Goal: Task Accomplishment & Management: Complete application form

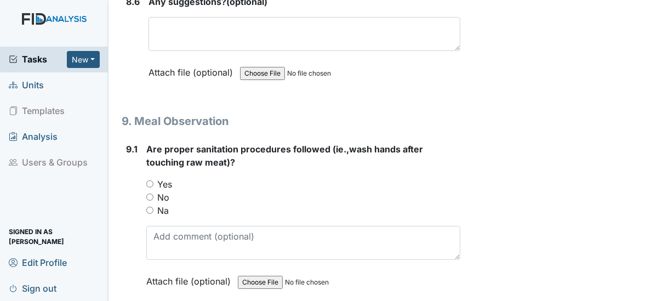
scroll to position [8467, 0]
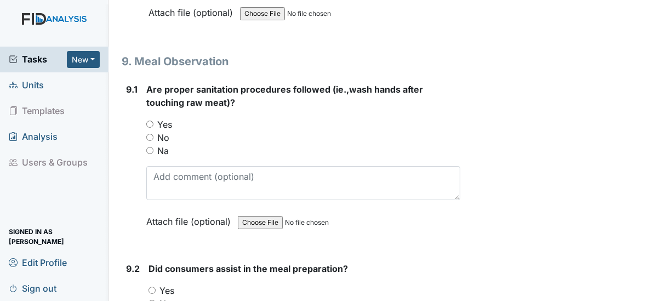
type textarea "N/A"
click at [148, 121] on input "Yes" at bounding box center [149, 124] width 7 height 7
radio input "true"
click at [153, 287] on input "Yes" at bounding box center [152, 290] width 7 height 7
radio input "true"
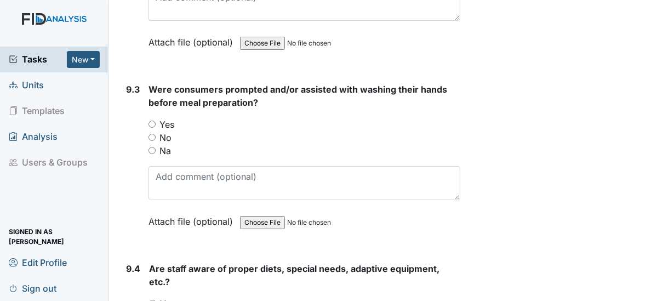
scroll to position [8826, 0]
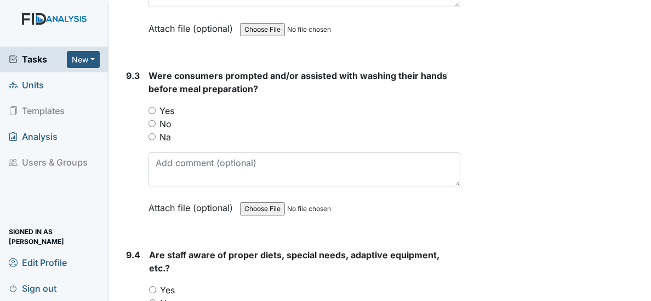
click at [154, 107] on input "Yes" at bounding box center [152, 110] width 7 height 7
radio input "true"
click at [154, 286] on input "Yes" at bounding box center [152, 289] width 7 height 7
radio input "true"
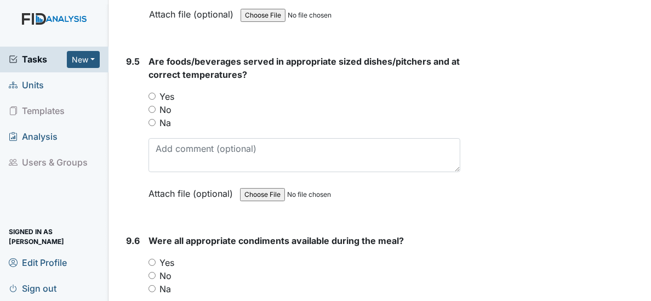
scroll to position [9205, 0]
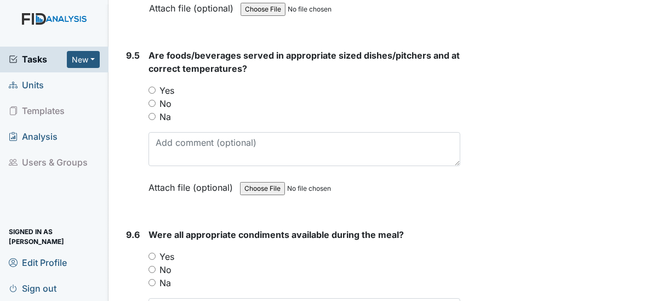
click at [152, 87] on input "Yes" at bounding box center [152, 90] width 7 height 7
radio input "true"
click at [151, 253] on input "Yes" at bounding box center [152, 256] width 7 height 7
radio input "true"
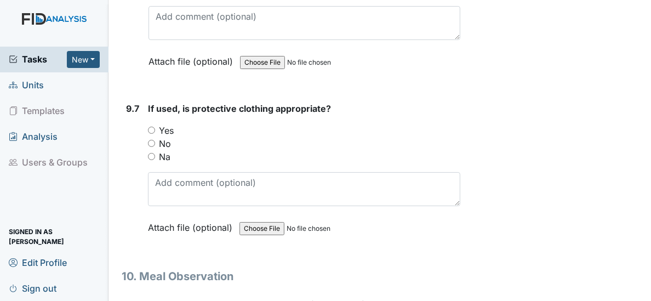
scroll to position [9551, 0]
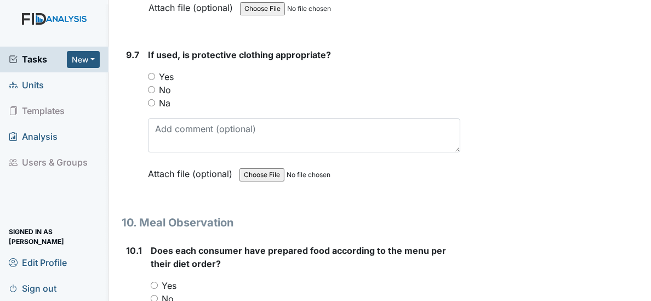
click at [150, 73] on input "Yes" at bounding box center [151, 76] width 7 height 7
radio input "true"
click at [158, 279] on div "Yes" at bounding box center [306, 285] width 310 height 13
click at [154, 282] on input "Yes" at bounding box center [154, 285] width 7 height 7
radio input "true"
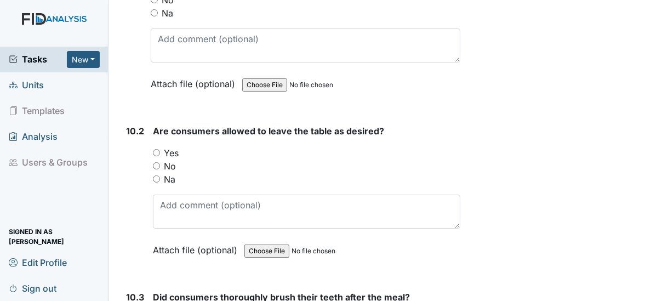
scroll to position [9910, 0]
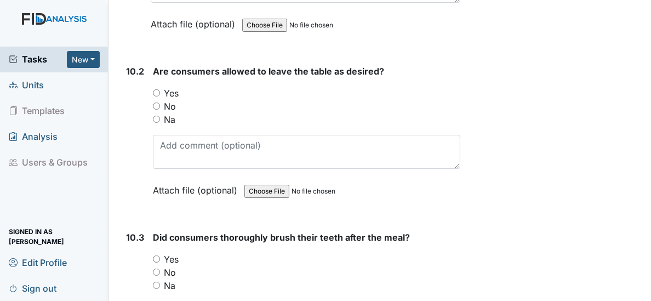
click at [156, 89] on input "Yes" at bounding box center [156, 92] width 7 height 7
radio input "true"
click at [155, 256] on input "Yes" at bounding box center [156, 259] width 7 height 7
radio input "true"
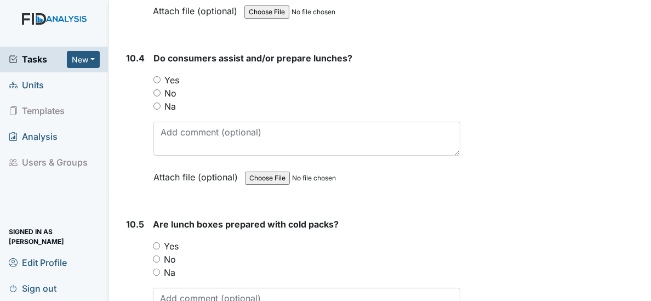
scroll to position [10262, 0]
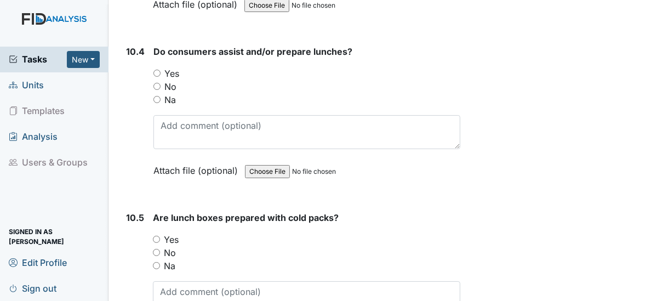
click at [156, 70] on input "Yes" at bounding box center [157, 73] width 7 height 7
radio input "true"
click at [157, 236] on input "Yes" at bounding box center [156, 239] width 7 height 7
radio input "true"
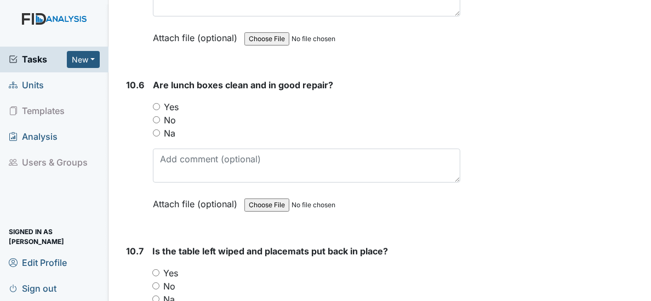
scroll to position [10594, 0]
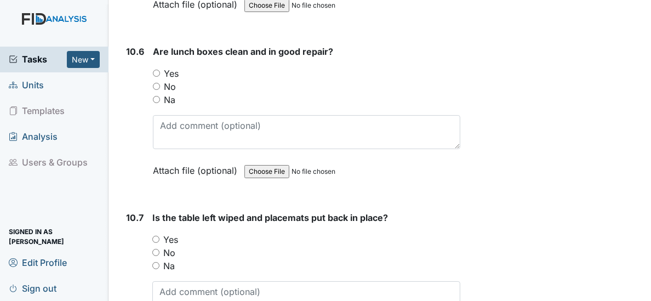
click at [158, 70] on input "Yes" at bounding box center [156, 73] width 7 height 7
radio input "true"
click at [152, 236] on input "Yes" at bounding box center [155, 239] width 7 height 7
radio input "true"
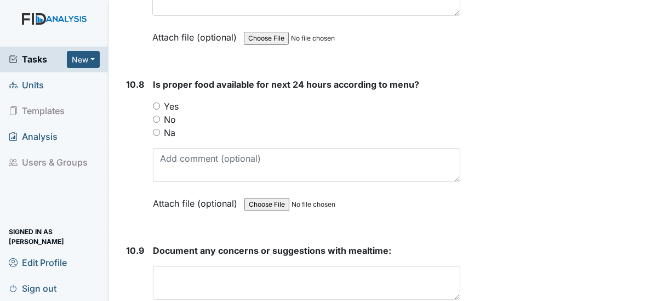
scroll to position [10920, 0]
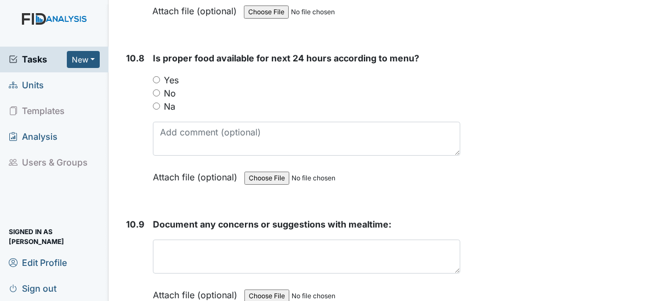
click at [159, 76] on input "Yes" at bounding box center [156, 79] width 7 height 7
radio input "true"
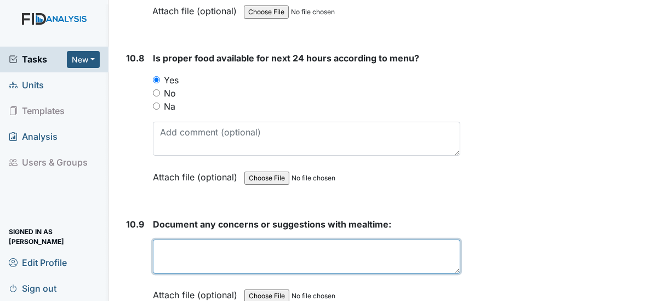
click at [247, 240] on textarea at bounding box center [307, 257] width 308 height 34
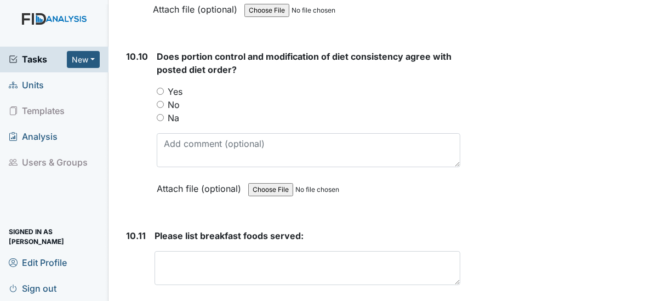
scroll to position [11212, 0]
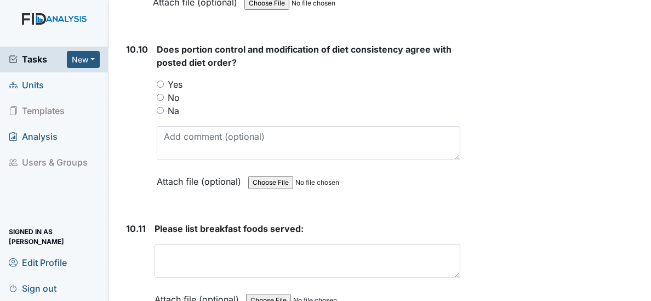
type textarea "None noted"
click at [158, 81] on input "Yes" at bounding box center [160, 84] width 7 height 7
radio input "true"
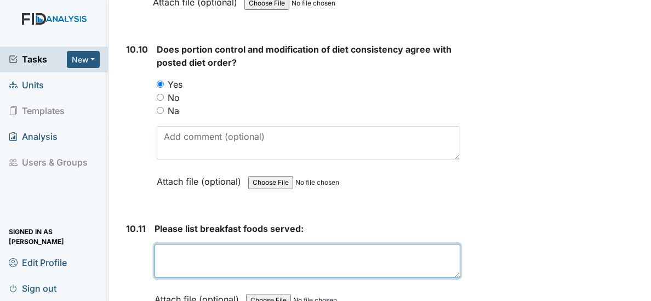
click at [179, 244] on textarea at bounding box center [308, 261] width 306 height 34
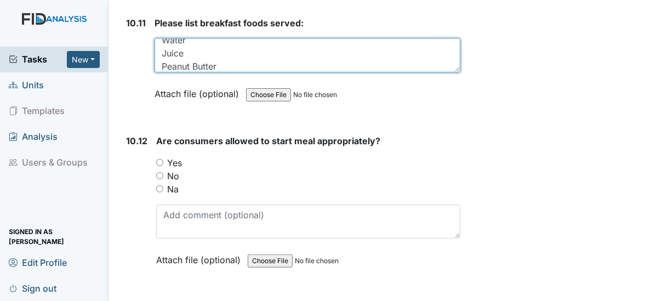
scroll to position [11451, 0]
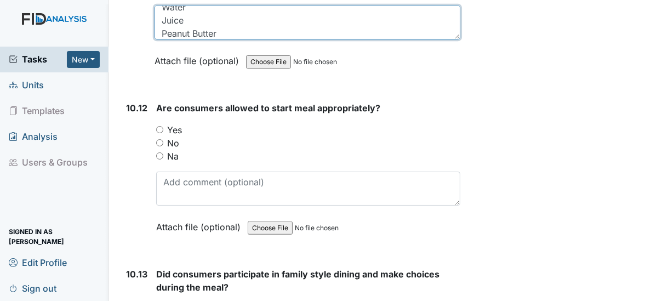
type textarea "Cereal Toast Milk Water Juice Peanut Butter"
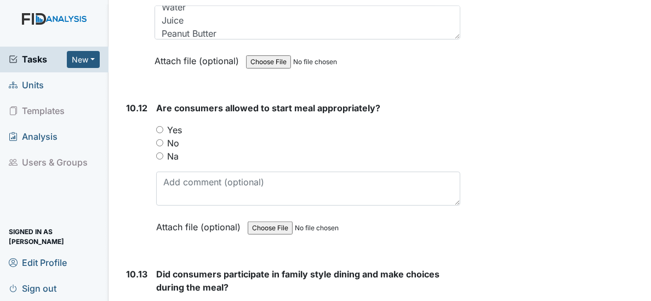
click at [161, 126] on input "Yes" at bounding box center [159, 129] width 7 height 7
radio input "true"
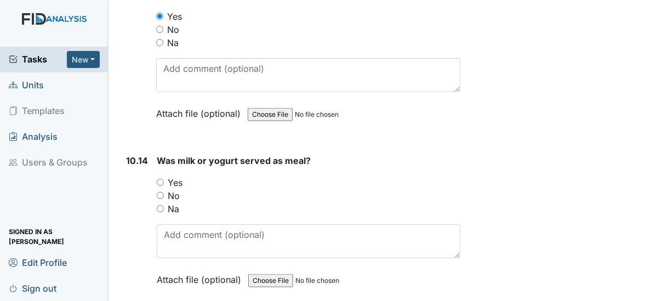
scroll to position [11817, 0]
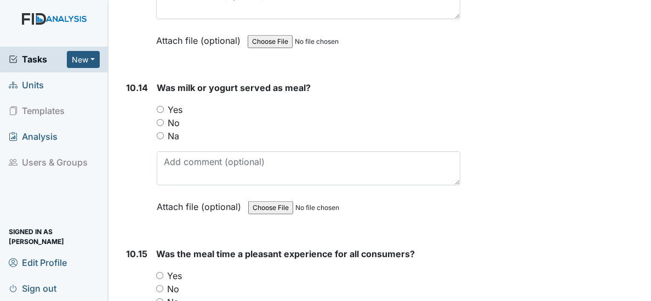
click at [160, 106] on input "Yes" at bounding box center [160, 109] width 7 height 7
radio input "true"
click at [159, 272] on input "Yes" at bounding box center [159, 275] width 7 height 7
radio input "true"
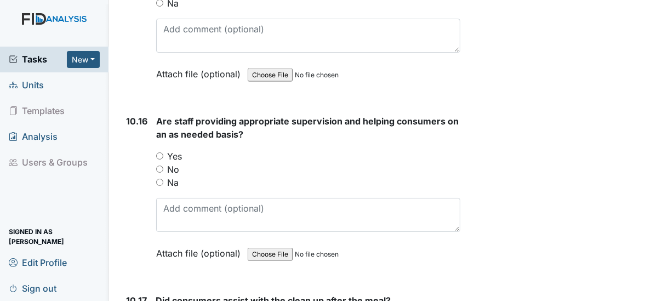
scroll to position [12169, 0]
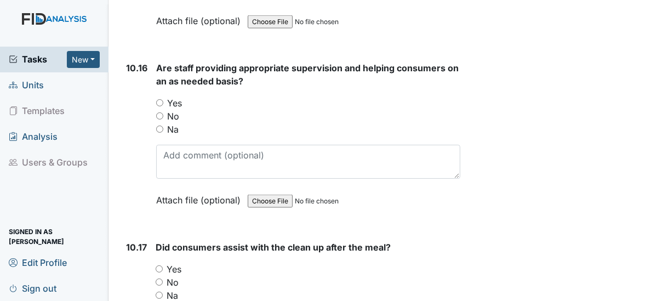
click at [159, 99] on input "Yes" at bounding box center [159, 102] width 7 height 7
radio input "true"
click at [158, 265] on input "Yes" at bounding box center [159, 268] width 7 height 7
radio input "true"
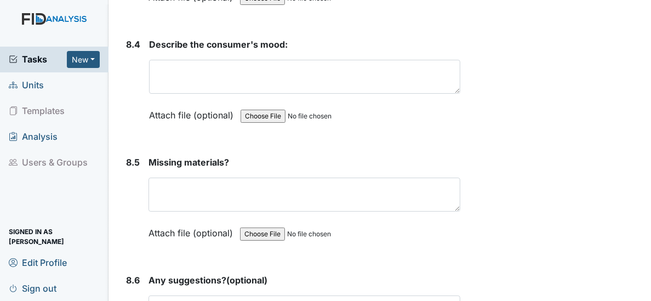
scroll to position [8102, 0]
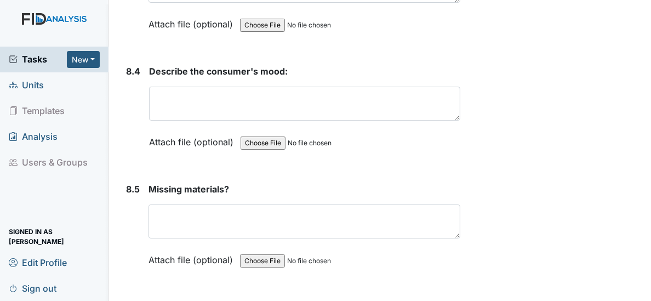
click at [643, 7] on main "Inspection: Random Inspection for AM ID: #00011285 Open Autosaving... Location:…" at bounding box center [380, 150] width 543 height 301
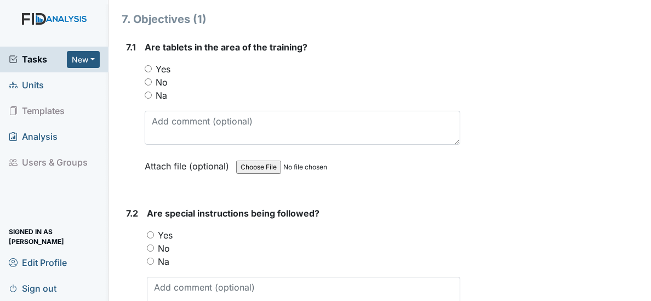
scroll to position [6733, 0]
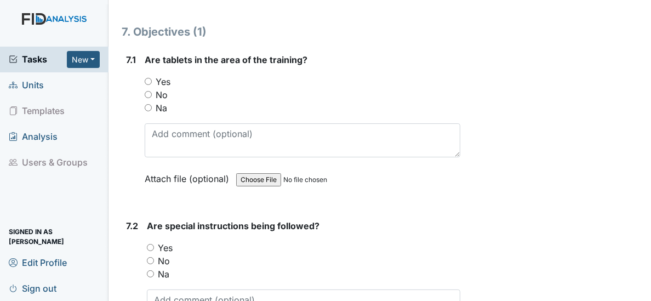
click at [148, 78] on input "Yes" at bounding box center [148, 81] width 7 height 7
radio input "true"
click at [151, 244] on input "Yes" at bounding box center [150, 247] width 7 height 7
radio input "true"
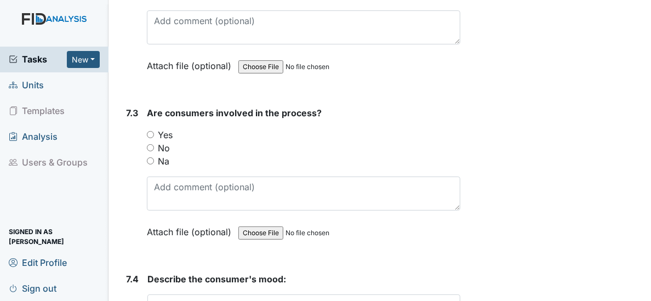
scroll to position [7072, 0]
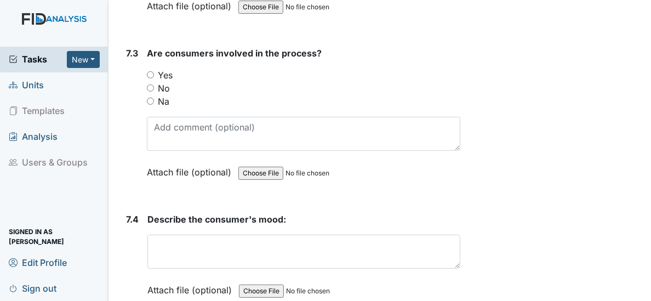
click at [152, 71] on input "Yes" at bounding box center [150, 74] width 7 height 7
radio input "true"
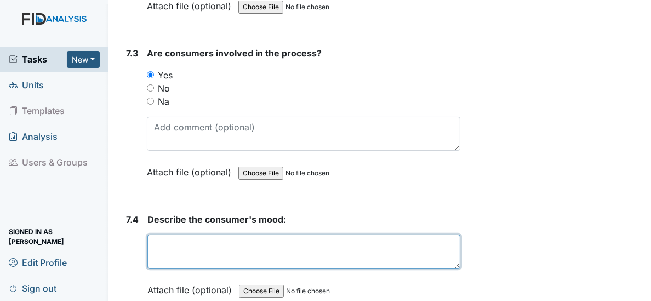
click at [215, 235] on textarea at bounding box center [303, 252] width 313 height 34
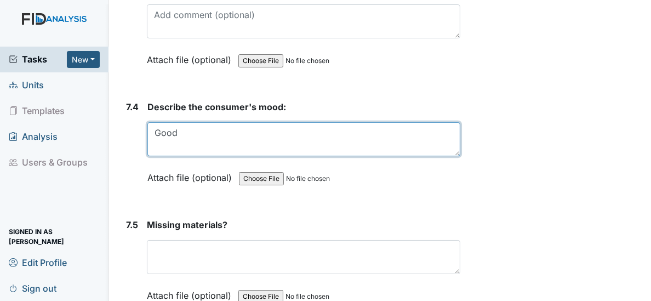
scroll to position [7192, 0]
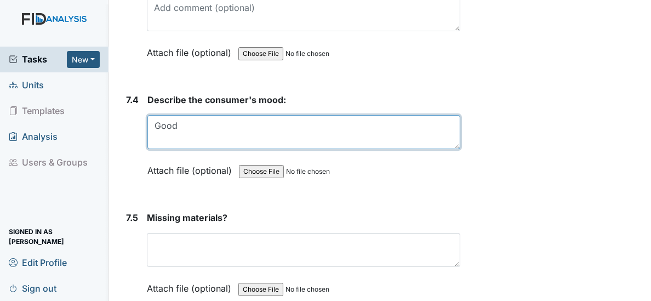
type textarea "Good"
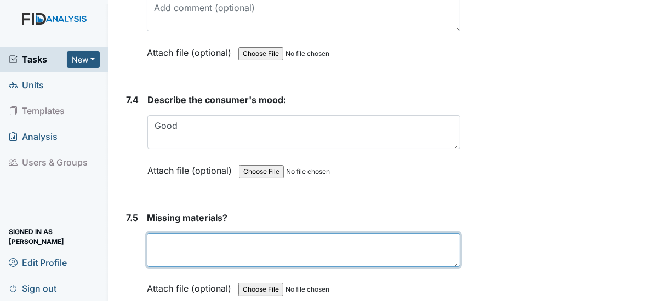
click at [203, 233] on textarea at bounding box center [304, 250] width 314 height 34
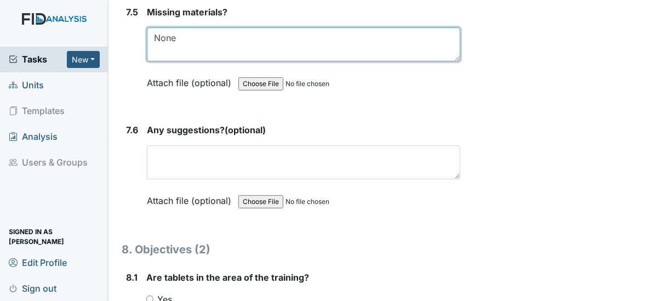
scroll to position [7471, 0]
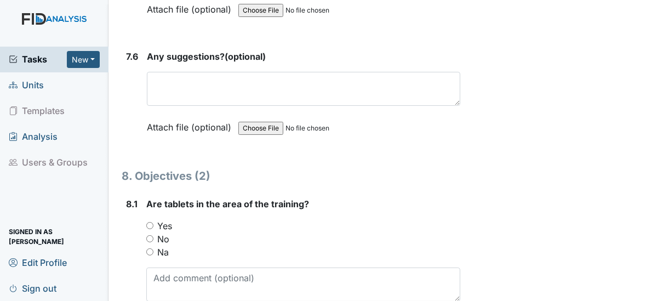
type textarea "None"
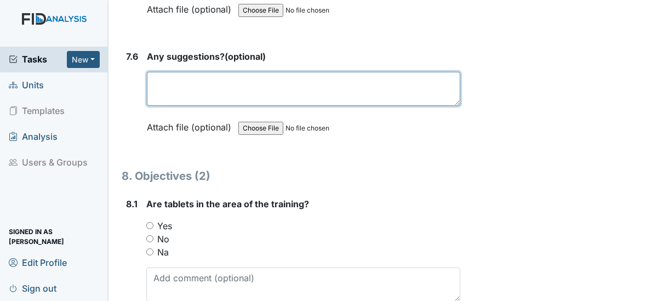
click at [222, 72] on textarea at bounding box center [304, 89] width 314 height 34
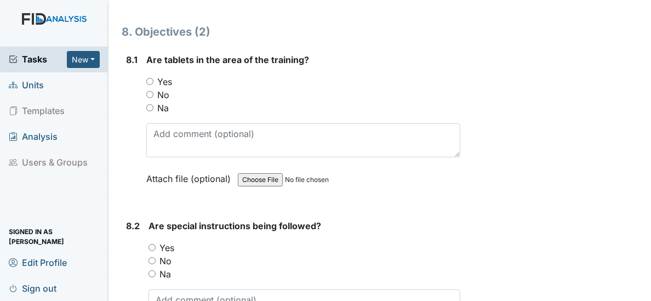
scroll to position [7630, 0]
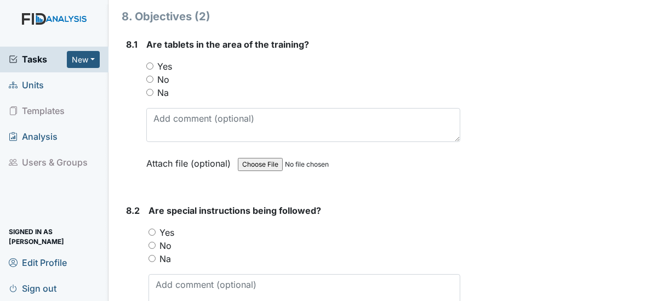
type textarea "none"
click at [150, 63] on input "Yes" at bounding box center [149, 66] width 7 height 7
radio input "true"
click at [152, 229] on input "Yes" at bounding box center [152, 232] width 7 height 7
radio input "true"
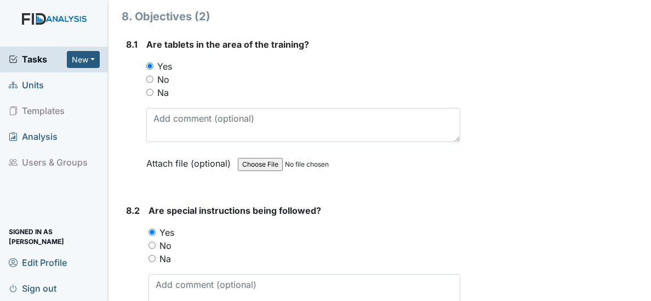
click at [152, 229] on input "Yes" at bounding box center [152, 232] width 7 height 7
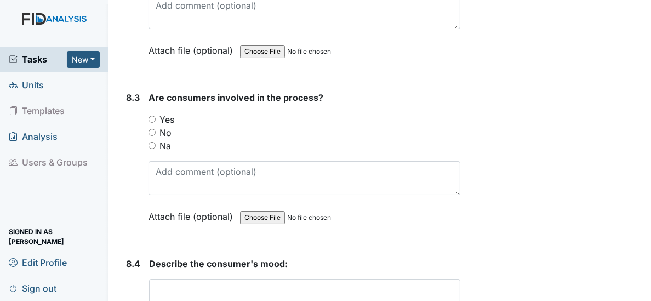
scroll to position [7976, 0]
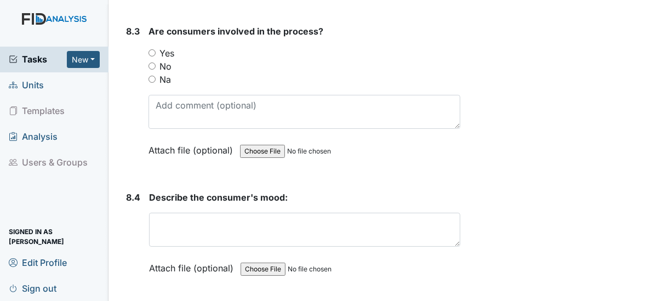
click at [153, 49] on input "Yes" at bounding box center [152, 52] width 7 height 7
radio input "true"
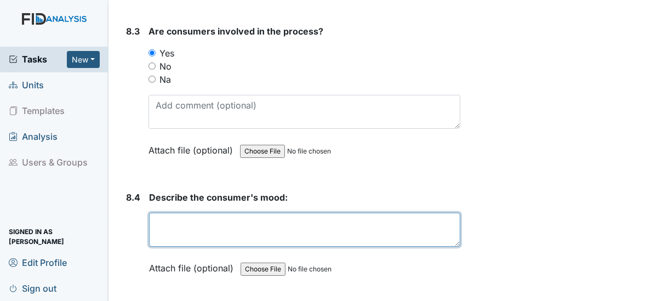
click at [181, 213] on textarea at bounding box center [304, 230] width 311 height 34
type textarea "Good"
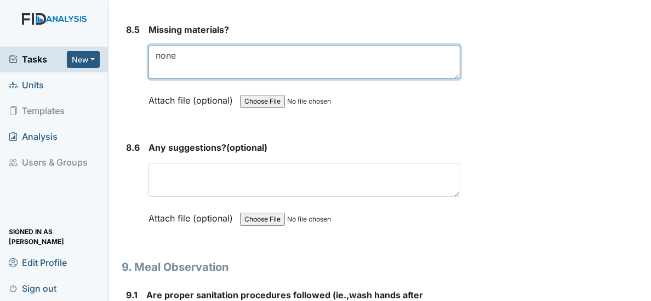
scroll to position [8307, 0]
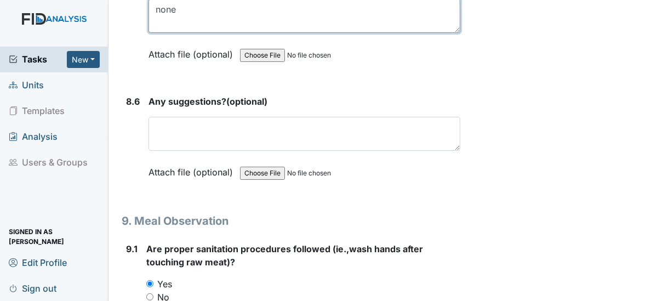
type textarea "none"
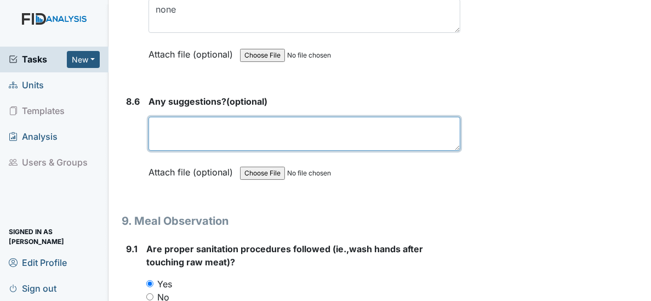
click at [178, 117] on textarea at bounding box center [305, 134] width 312 height 34
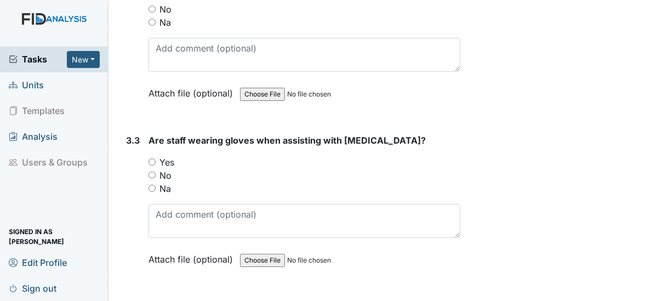
scroll to position [3295, 0]
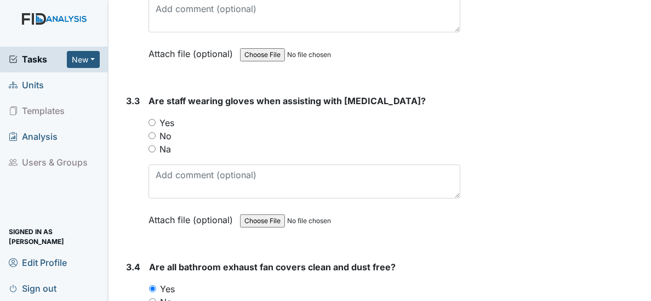
type textarea "none"
click at [149, 119] on input "Yes" at bounding box center [152, 122] width 7 height 7
radio input "true"
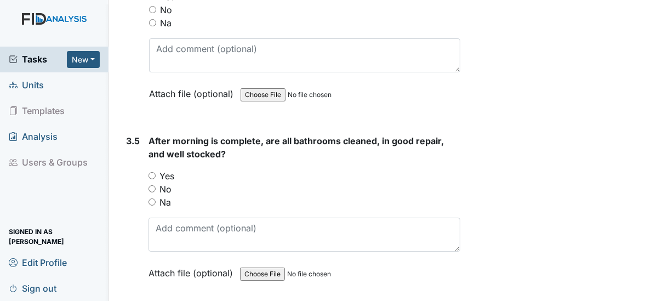
scroll to position [3601, 0]
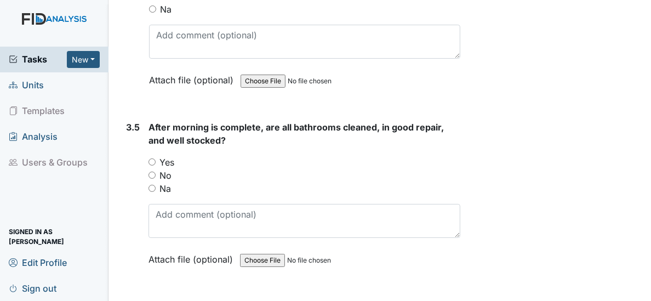
click at [151, 158] on input "Yes" at bounding box center [152, 161] width 7 height 7
radio input "true"
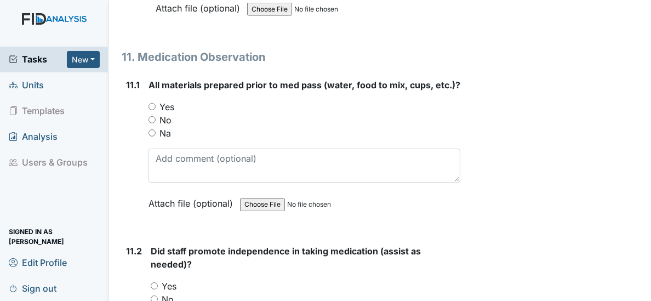
scroll to position [12554, 0]
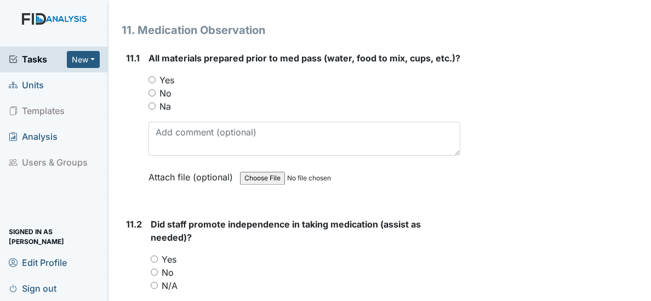
click at [152, 76] on input "Yes" at bounding box center [152, 79] width 7 height 7
radio input "true"
click at [154, 256] on input "Yes" at bounding box center [154, 259] width 7 height 7
radio input "true"
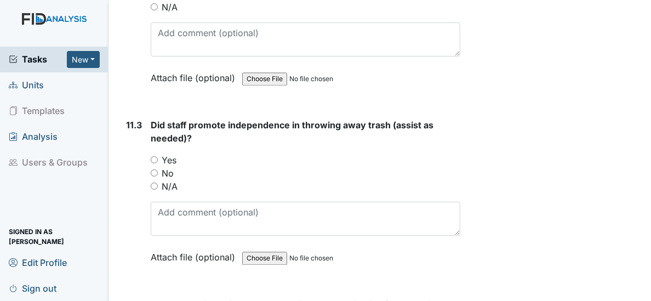
scroll to position [12852, 0]
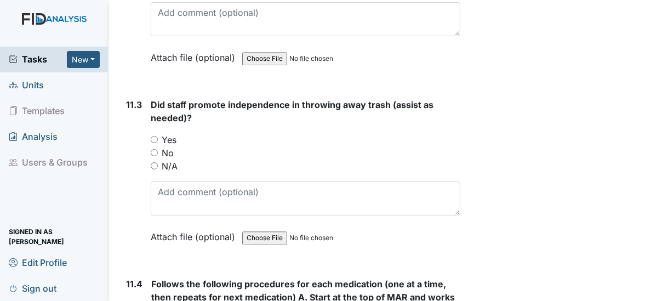
click at [156, 136] on input "Yes" at bounding box center [154, 139] width 7 height 7
radio input "true"
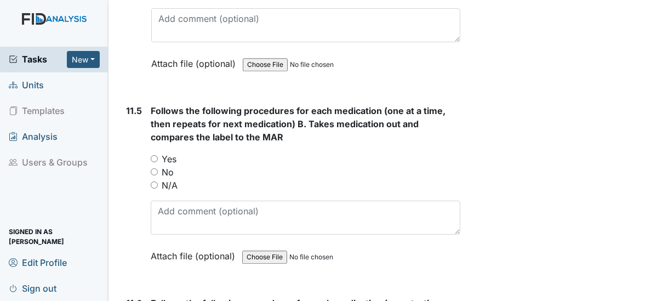
scroll to position [13225, 0]
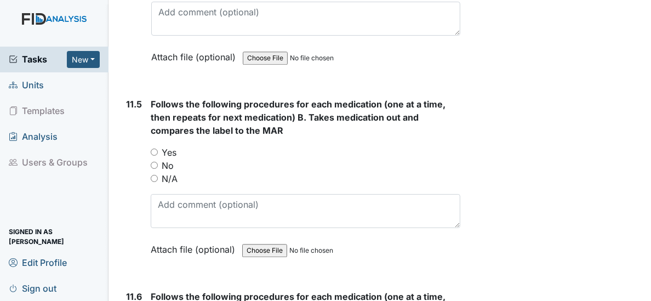
click at [155, 149] on input "Yes" at bounding box center [154, 152] width 7 height 7
radio input "true"
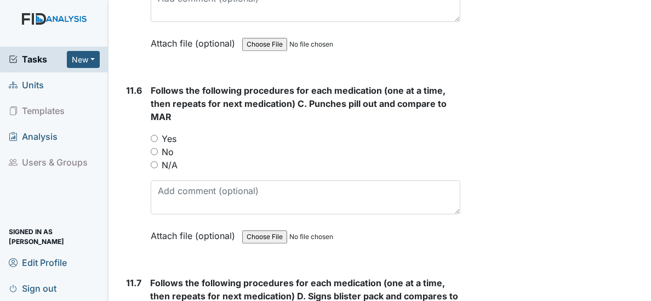
scroll to position [13471, 0]
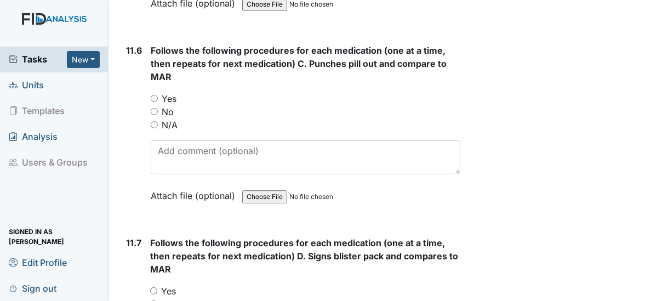
click at [154, 95] on input "Yes" at bounding box center [154, 98] width 7 height 7
radio input "true"
click at [154, 287] on input "Yes" at bounding box center [153, 290] width 7 height 7
radio input "true"
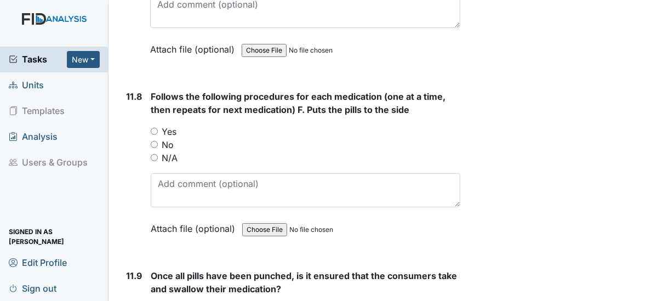
scroll to position [13830, 0]
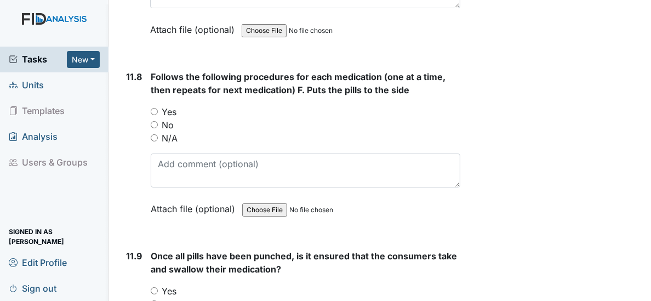
click at [155, 108] on input "Yes" at bounding box center [154, 111] width 7 height 7
radio input "true"
click at [154, 287] on input "Yes" at bounding box center [154, 290] width 7 height 7
radio input "true"
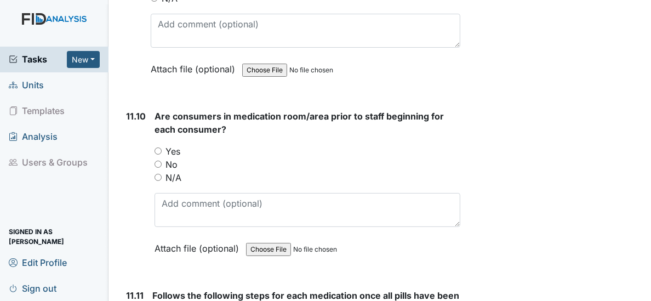
scroll to position [14195, 0]
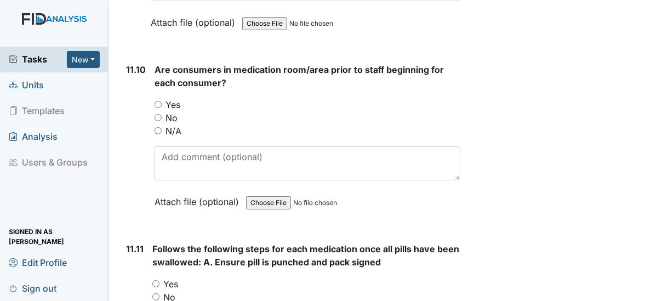
click at [159, 101] on input "Yes" at bounding box center [158, 104] width 7 height 7
radio input "true"
click at [155, 280] on input "Yes" at bounding box center [155, 283] width 7 height 7
radio input "true"
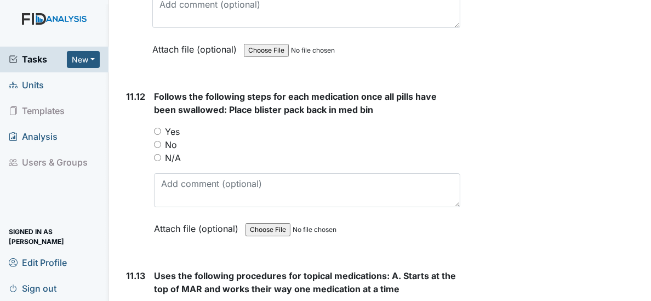
scroll to position [14574, 0]
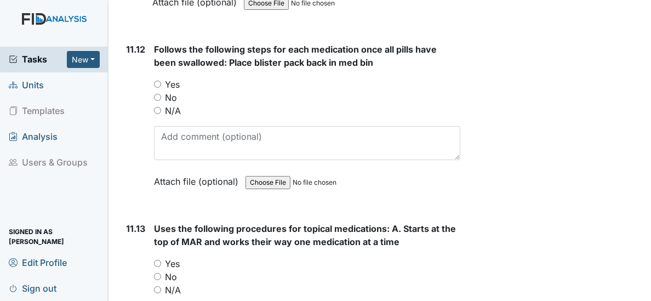
click at [156, 81] on input "Yes" at bounding box center [157, 84] width 7 height 7
radio input "true"
click at [156, 260] on input "Yes" at bounding box center [157, 263] width 7 height 7
radio input "true"
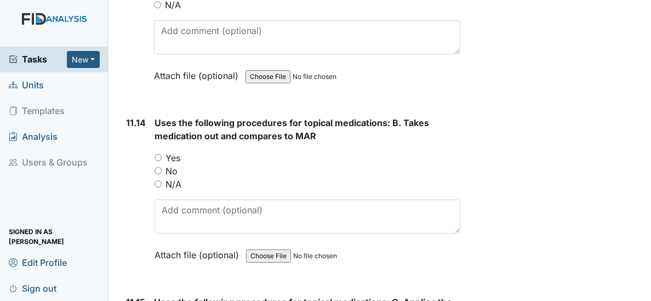
scroll to position [14933, 0]
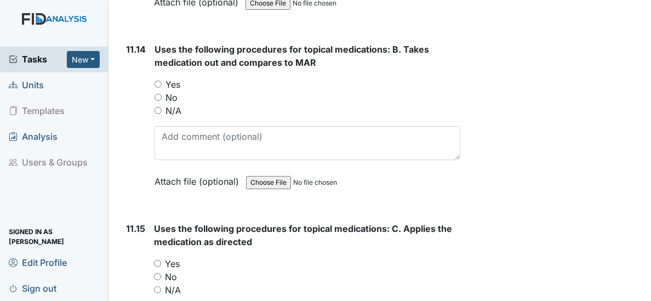
click at [157, 81] on input "Yes" at bounding box center [158, 84] width 7 height 7
radio input "true"
click at [157, 260] on input "Yes" at bounding box center [157, 263] width 7 height 7
radio input "true"
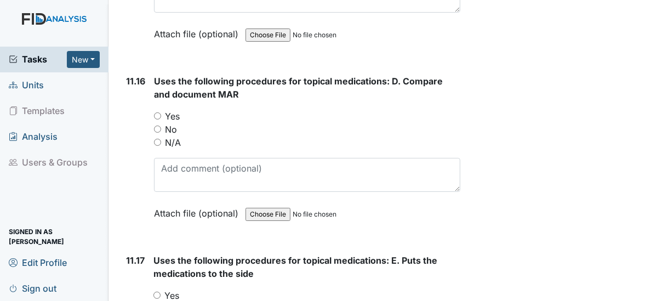
scroll to position [15265, 0]
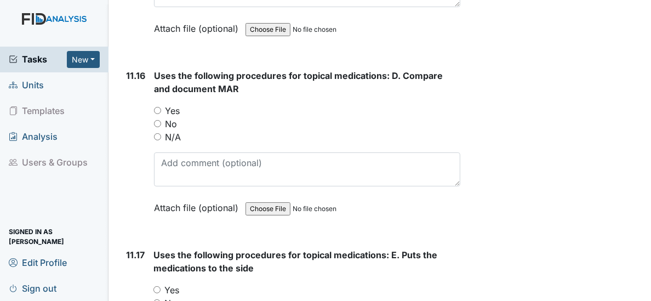
click at [157, 107] on input "Yes" at bounding box center [157, 110] width 7 height 7
radio input "true"
click at [155, 286] on input "Yes" at bounding box center [157, 289] width 7 height 7
radio input "true"
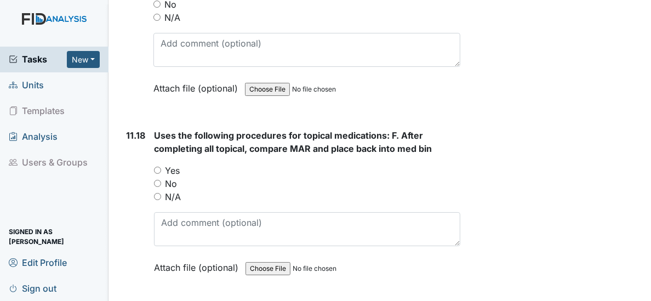
scroll to position [15637, 0]
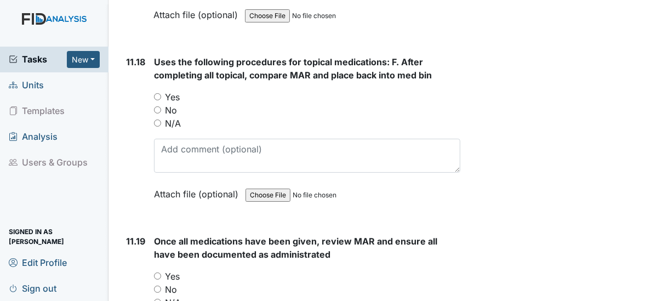
click at [156, 93] on input "Yes" at bounding box center [157, 96] width 7 height 7
radio input "true"
click at [155, 273] on input "Yes" at bounding box center [157, 276] width 7 height 7
radio input "true"
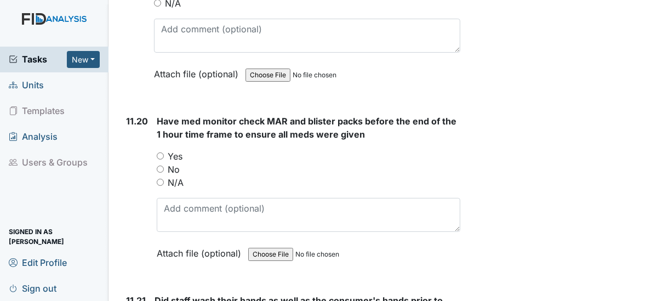
scroll to position [15950, 0]
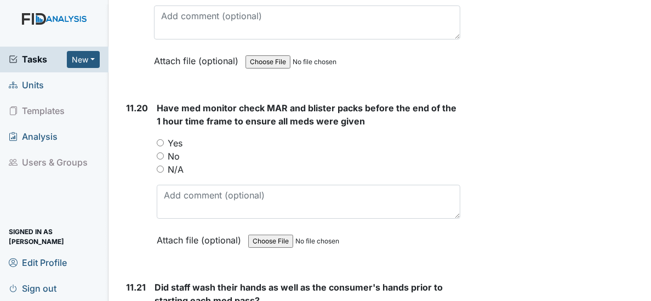
click at [161, 139] on input "Yes" at bounding box center [160, 142] width 7 height 7
radio input "true"
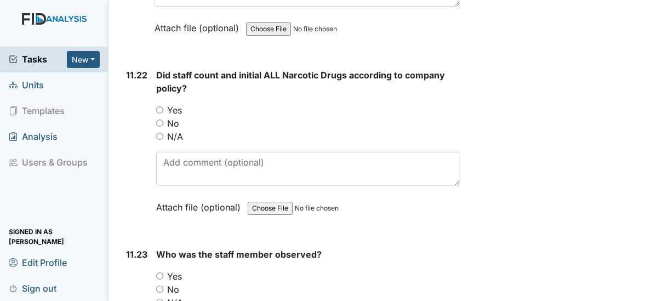
scroll to position [16355, 0]
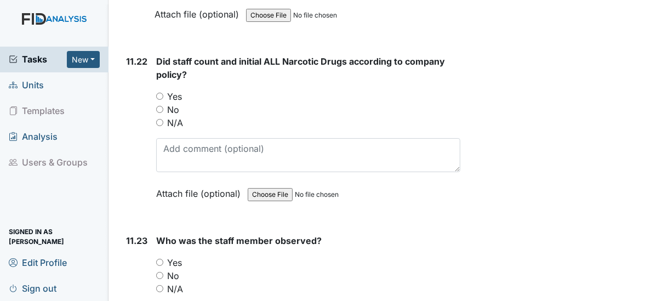
click at [158, 93] on input "Yes" at bounding box center [159, 96] width 7 height 7
radio input "true"
click at [158, 259] on input "Yes" at bounding box center [159, 262] width 7 height 7
radio input "true"
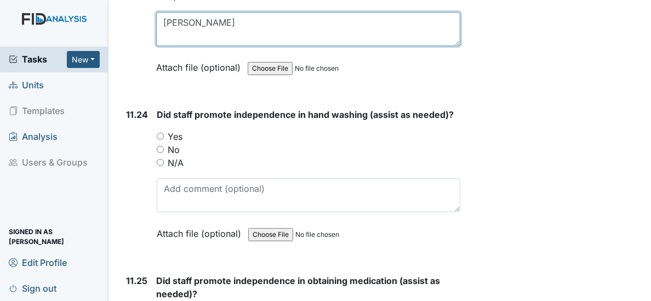
scroll to position [16687, 0]
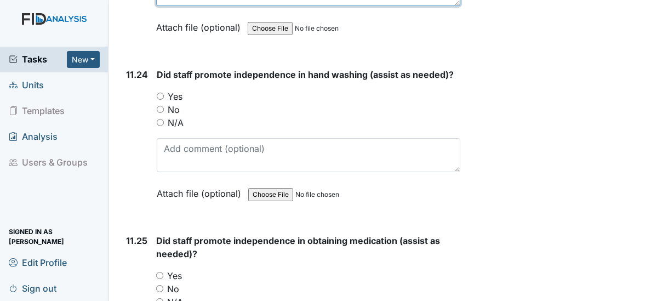
type textarea "[PERSON_NAME]"
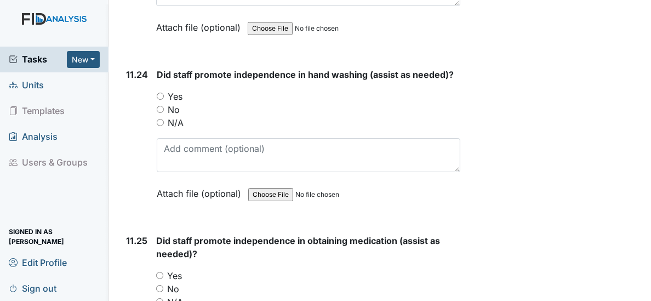
click at [159, 90] on div "Yes" at bounding box center [309, 96] width 304 height 13
click at [160, 93] on input "Yes" at bounding box center [160, 96] width 7 height 7
radio input "true"
click at [158, 272] on input "Yes" at bounding box center [159, 275] width 7 height 7
radio input "true"
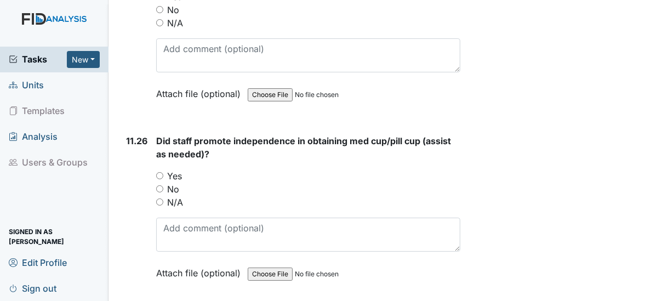
scroll to position [17026, 0]
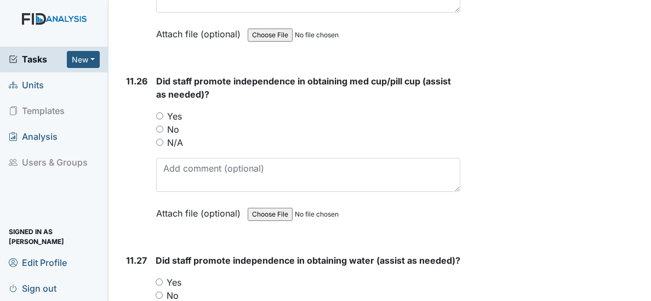
click at [158, 112] on input "Yes" at bounding box center [159, 115] width 7 height 7
radio input "true"
click at [158, 279] on input "Yes" at bounding box center [159, 282] width 7 height 7
radio input "true"
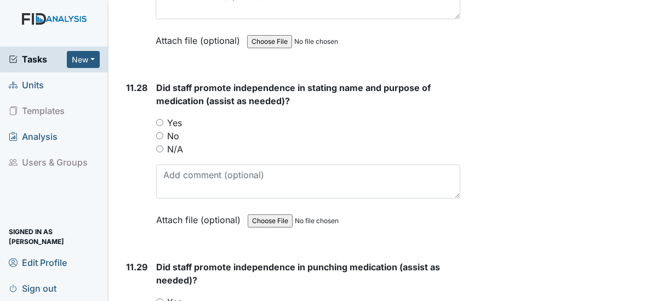
scroll to position [17392, 0]
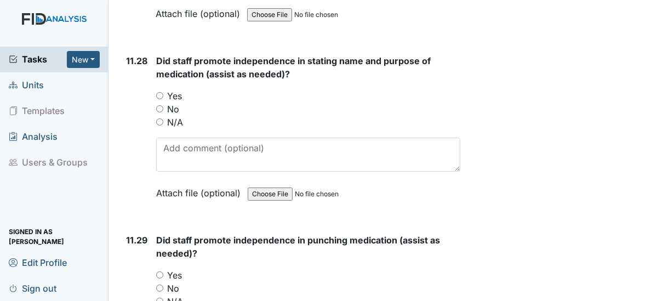
click at [159, 92] on input "Yes" at bounding box center [159, 95] width 7 height 7
radio input "true"
click at [160, 271] on input "Yes" at bounding box center [159, 274] width 7 height 7
radio input "true"
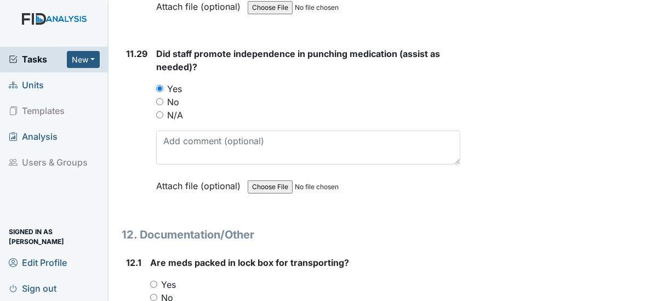
scroll to position [17664, 0]
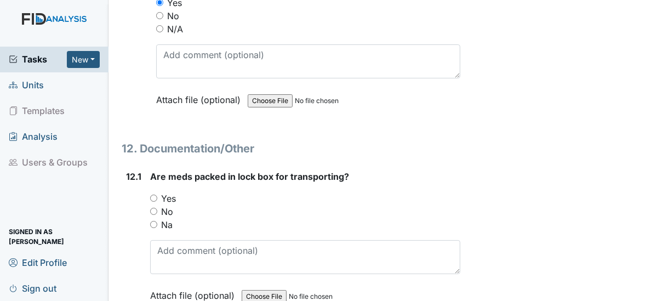
click at [152, 195] on input "Yes" at bounding box center [153, 198] width 7 height 7
radio input "true"
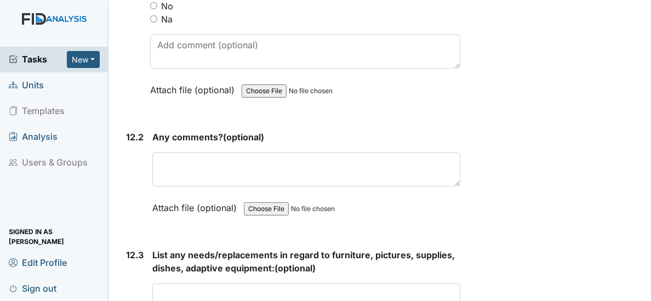
scroll to position [17917, 0]
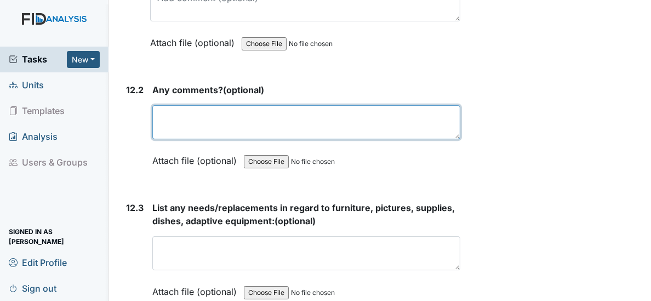
click at [169, 105] on textarea at bounding box center [306, 122] width 308 height 34
type textarea "none"
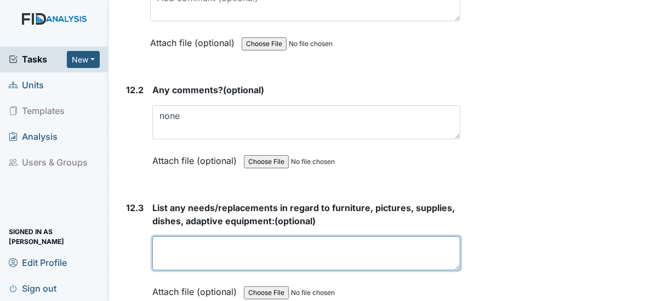
click at [187, 236] on textarea at bounding box center [306, 253] width 308 height 34
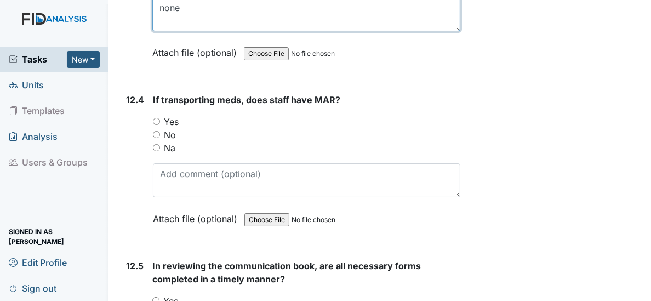
scroll to position [18196, 0]
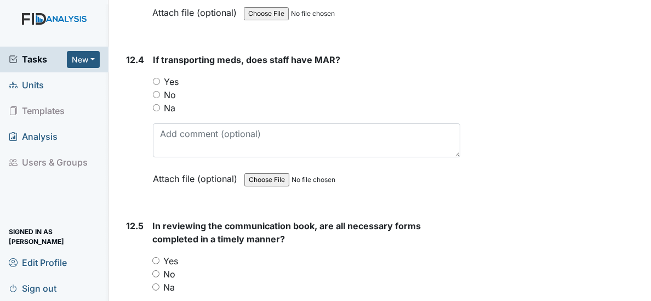
type textarea "none"
click at [157, 78] on input "Yes" at bounding box center [156, 81] width 7 height 7
radio input "true"
click at [154, 257] on input "Yes" at bounding box center [155, 260] width 7 height 7
radio input "true"
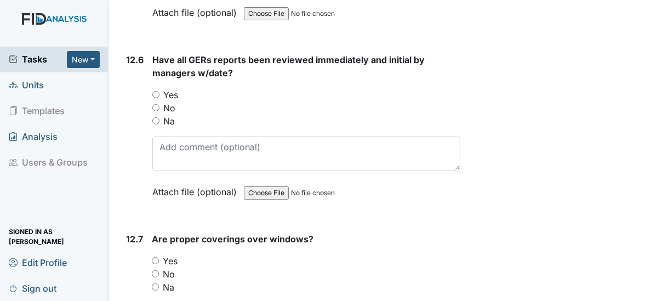
scroll to position [18555, 0]
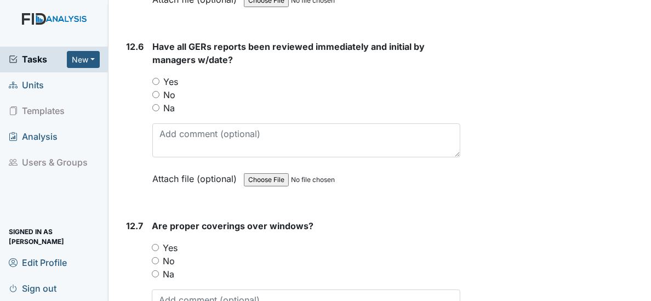
click at [157, 78] on input "Yes" at bounding box center [155, 81] width 7 height 7
radio input "true"
click at [156, 244] on input "Yes" at bounding box center [155, 247] width 7 height 7
radio input "true"
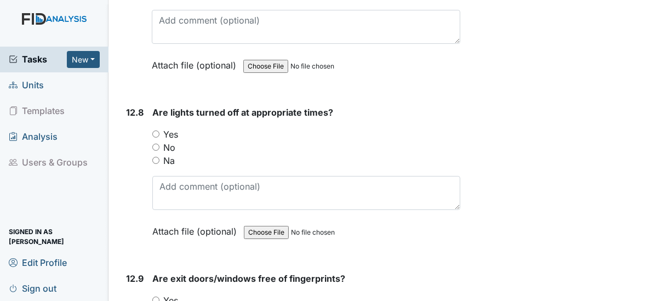
scroll to position [18874, 0]
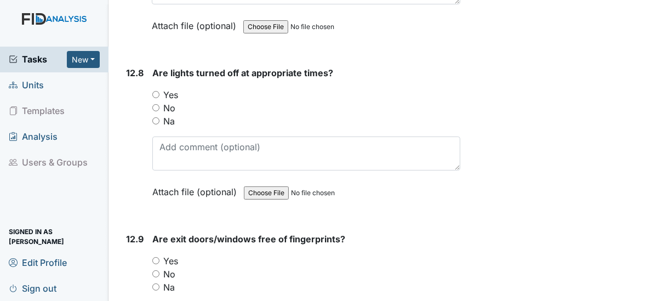
click at [157, 91] on input "Yes" at bounding box center [155, 94] width 7 height 7
radio input "true"
click at [156, 257] on input "Yes" at bounding box center [155, 260] width 7 height 7
radio input "true"
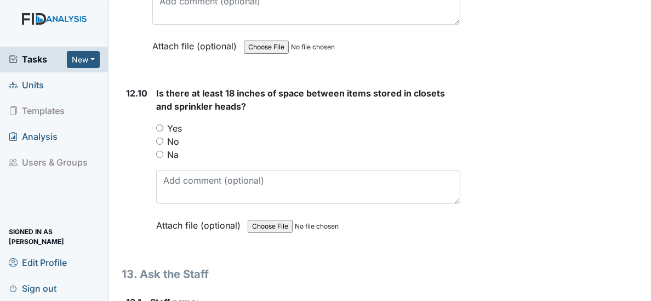
scroll to position [19219, 0]
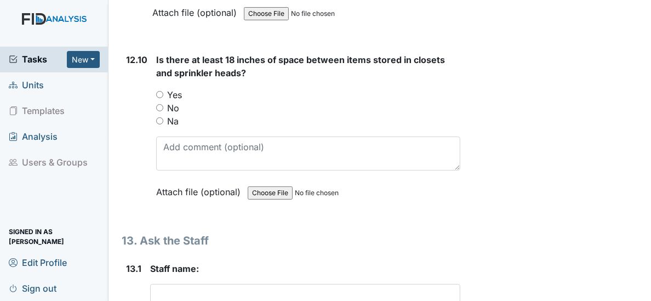
click at [165, 88] on div "Yes" at bounding box center [308, 94] width 304 height 13
click at [160, 91] on input "Yes" at bounding box center [159, 94] width 7 height 7
radio input "true"
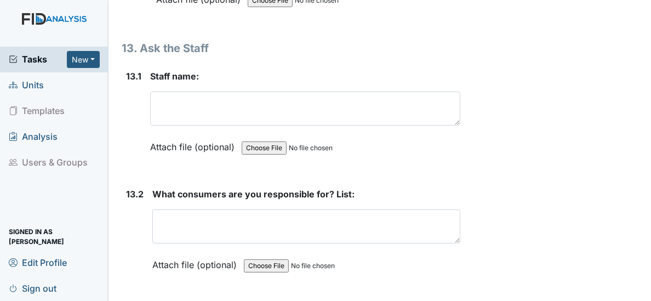
scroll to position [19419, 0]
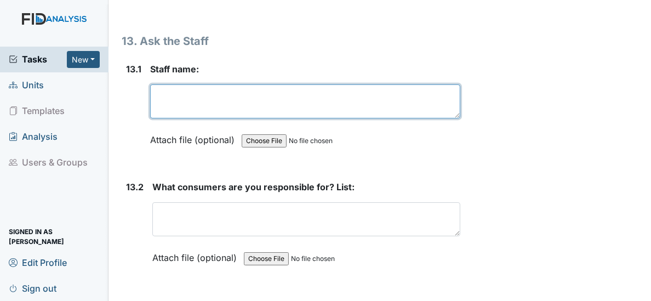
click at [175, 84] on textarea at bounding box center [305, 101] width 310 height 34
type textarea "[PERSON_NAME]"
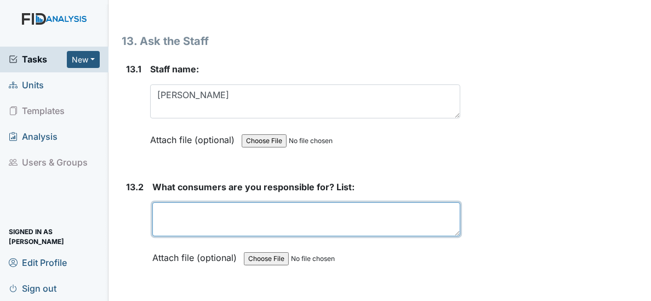
click at [191, 202] on textarea at bounding box center [306, 219] width 308 height 34
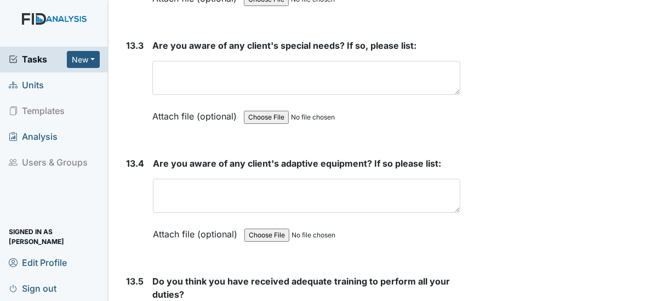
scroll to position [19658, 0]
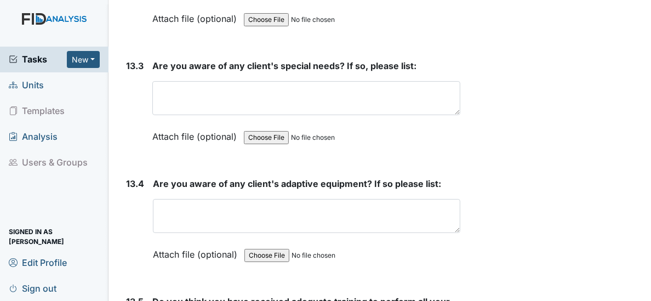
type textarea "[PERSON_NAME]"
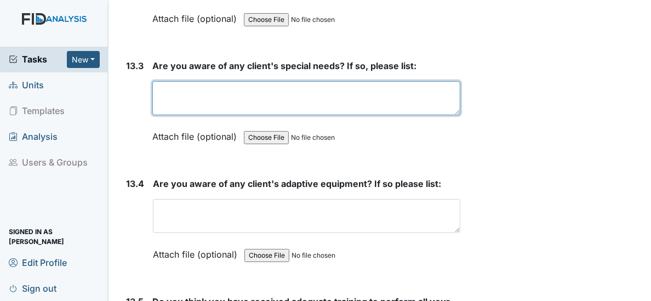
click at [432, 81] on textarea at bounding box center [306, 98] width 308 height 34
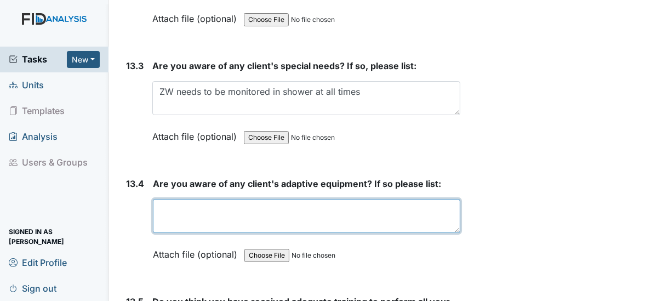
click at [305, 199] on textarea at bounding box center [307, 216] width 308 height 34
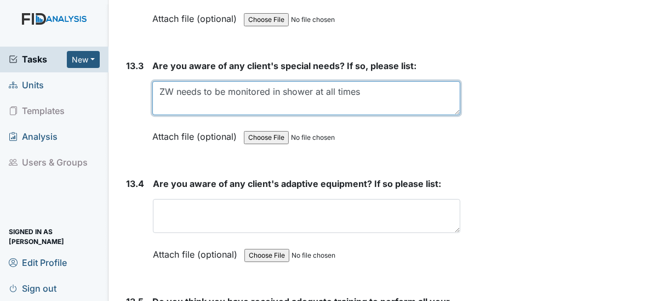
click at [166, 81] on textarea "ZW needs to be monitored in shower at all times" at bounding box center [306, 98] width 308 height 34
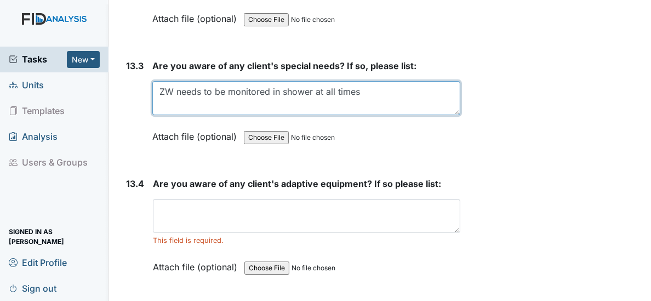
click at [173, 81] on textarea "ZW needs to be monitored in shower at all times" at bounding box center [306, 98] width 308 height 34
click at [372, 81] on textarea "ZW needs to be monitored in shower at all times" at bounding box center [306, 98] width 308 height 34
type textarea "ZW needs to be monitored in shower at all"
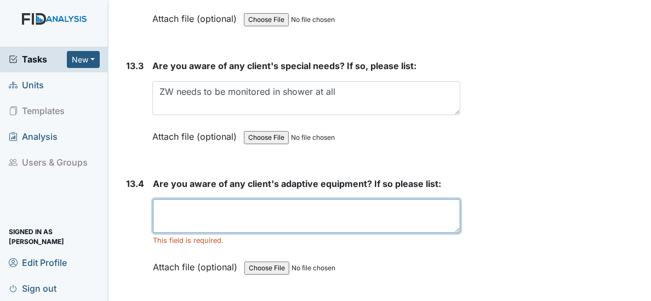
click at [161, 199] on textarea at bounding box center [307, 216] width 308 height 34
click at [261, 199] on textarea "RG wheelchair, [PERSON_NAME] gait belt" at bounding box center [307, 216] width 308 height 34
click at [235, 199] on textarea "RG wheelchair, brace, gait belt MW gait belt" at bounding box center [307, 216] width 308 height 34
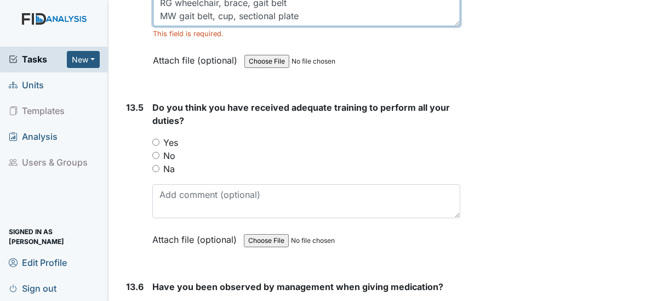
scroll to position [19904, 0]
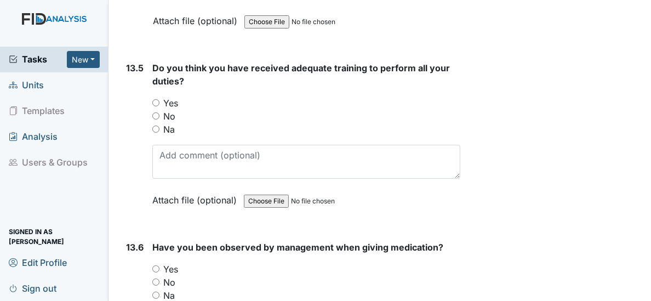
type textarea "RG wheelchair, brace, gait belt MW gait belt, cup, sectional plate"
click at [155, 99] on input "Yes" at bounding box center [155, 102] width 7 height 7
radio input "true"
click at [157, 279] on input "No" at bounding box center [155, 282] width 7 height 7
radio input "true"
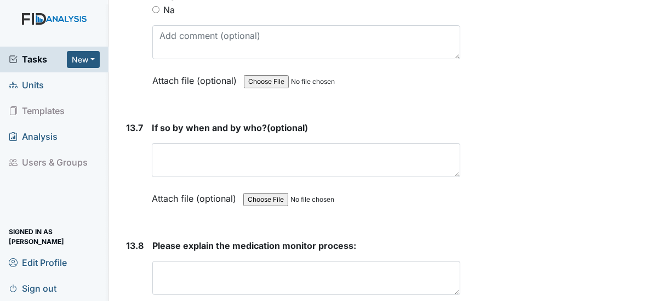
scroll to position [20237, 0]
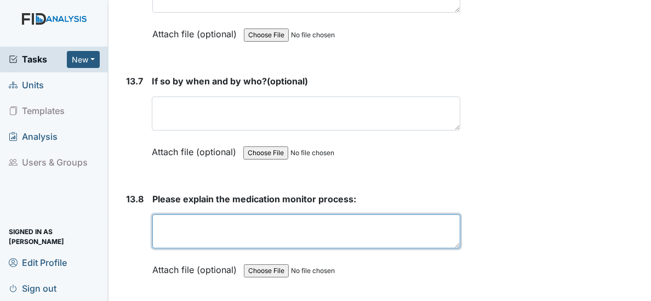
click at [190, 214] on textarea at bounding box center [306, 231] width 308 height 34
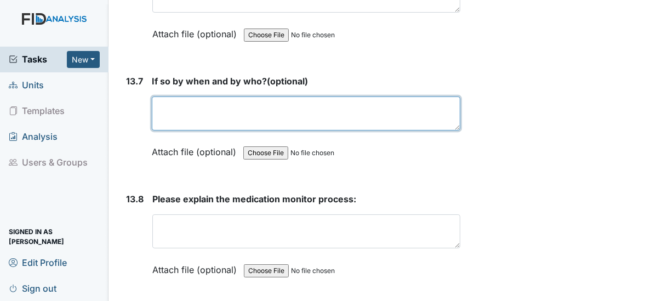
click at [183, 97] on textarea at bounding box center [306, 114] width 309 height 34
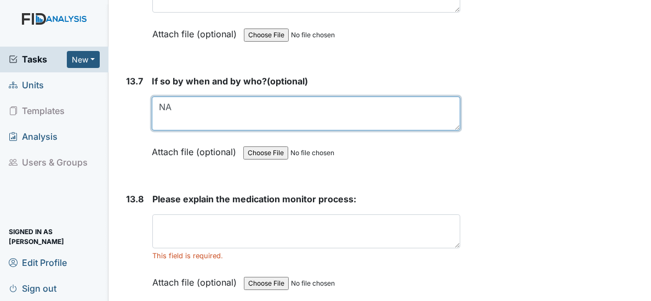
type textarea "NA"
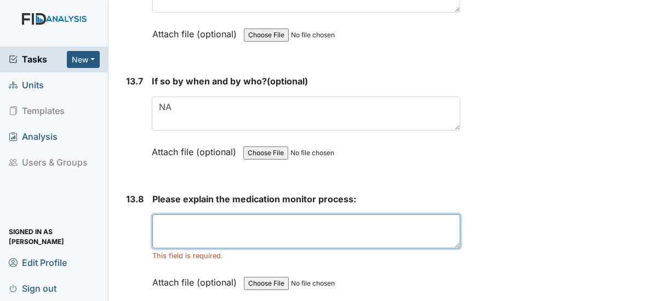
click at [175, 214] on textarea at bounding box center [306, 231] width 308 height 34
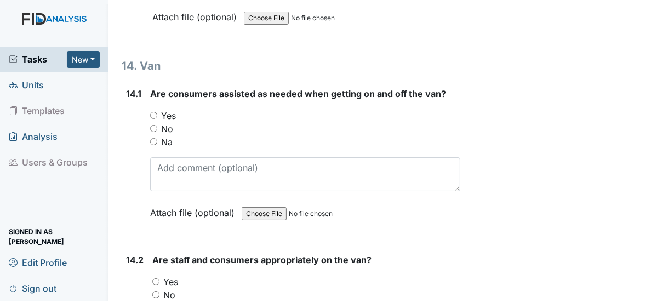
scroll to position [20522, 0]
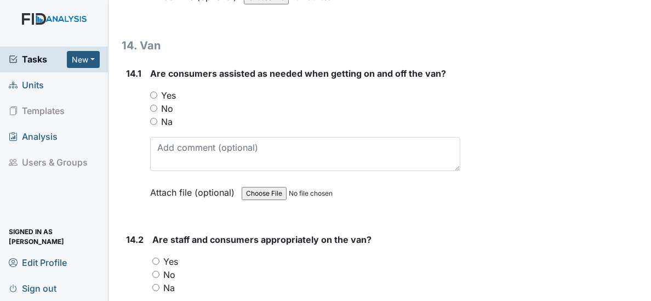
type textarea "Check MAR to show meds marked off Check the blister pack Compare 3xs Highlight …"
click at [150, 92] on input "Yes" at bounding box center [153, 95] width 7 height 7
radio input "true"
click at [156, 258] on input "Yes" at bounding box center [155, 261] width 7 height 7
radio input "true"
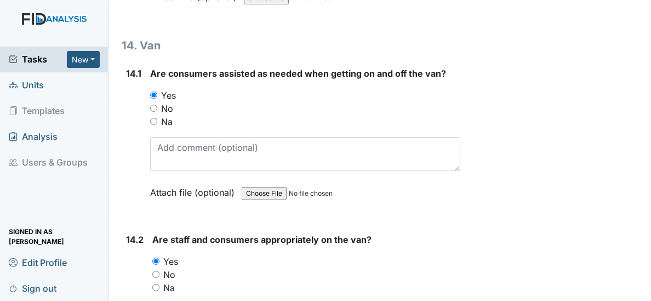
click at [643, 292] on main "Inspection: Random Inspection for AM ID: #00011285 Open Autosaving... Location:…" at bounding box center [380, 150] width 543 height 301
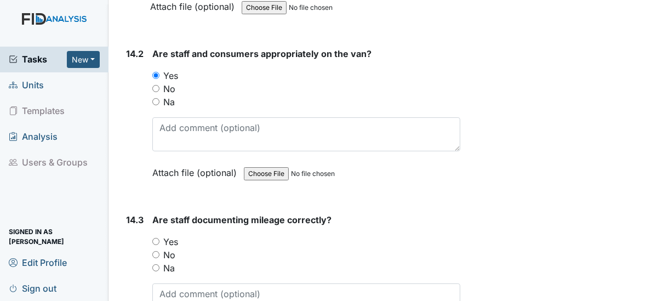
scroll to position [20715, 0]
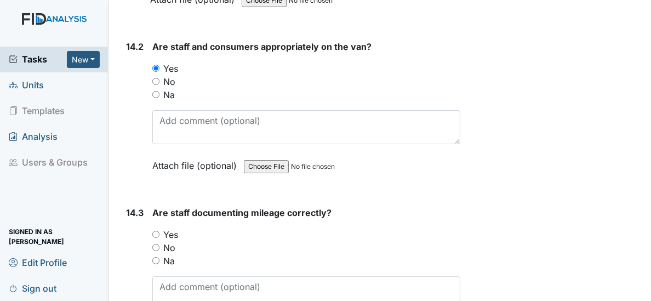
click at [156, 231] on input "Yes" at bounding box center [155, 234] width 7 height 7
radio input "true"
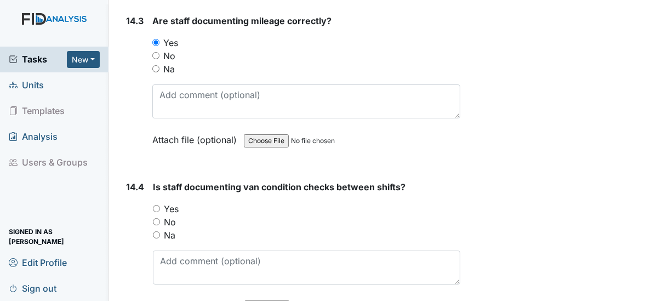
scroll to position [20887, 0]
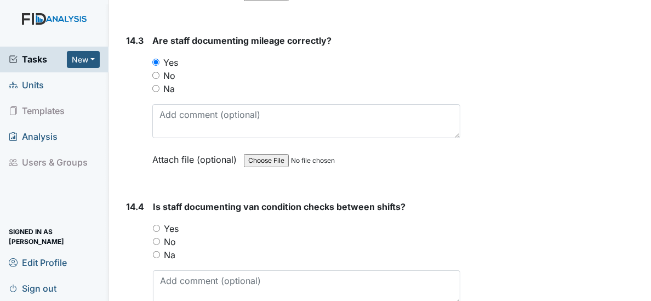
click at [154, 225] on input "Yes" at bounding box center [156, 228] width 7 height 7
radio input "true"
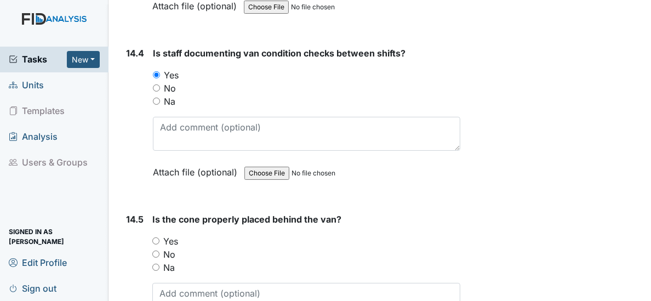
scroll to position [21047, 0]
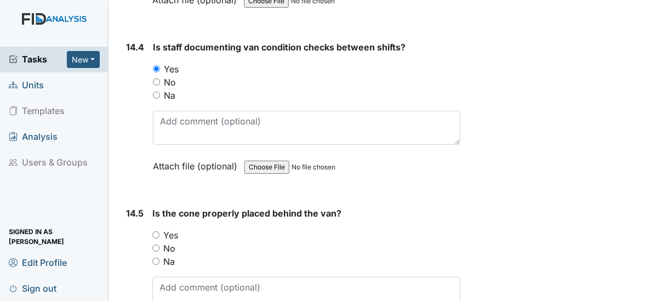
click at [158, 231] on input "Yes" at bounding box center [155, 234] width 7 height 7
radio input "true"
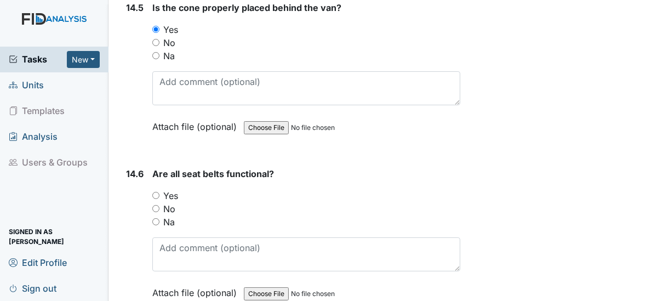
scroll to position [21306, 0]
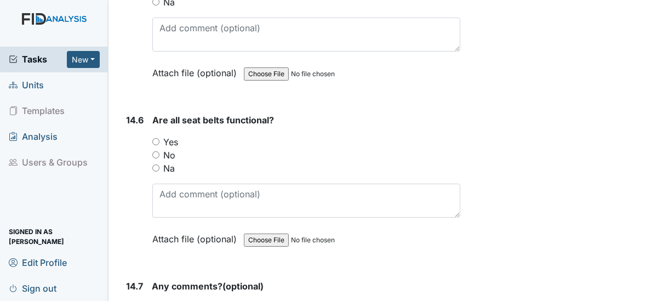
click at [156, 138] on input "Yes" at bounding box center [155, 141] width 7 height 7
radio input "true"
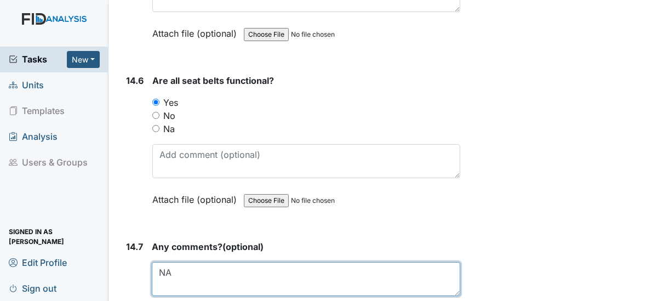
scroll to position [21379, 0]
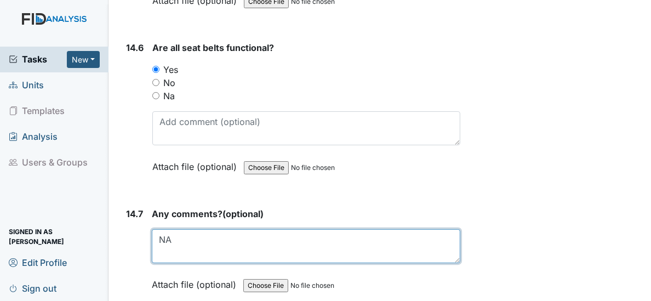
type textarea "NA"
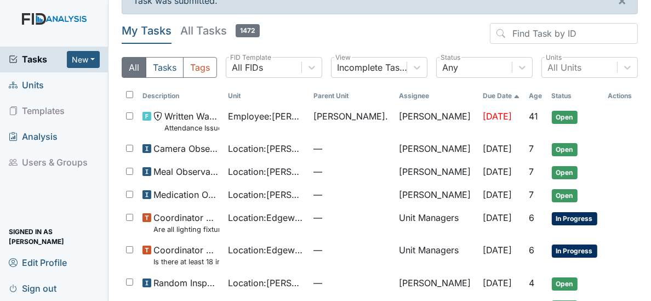
scroll to position [20, 0]
